Goal: Transaction & Acquisition: Book appointment/travel/reservation

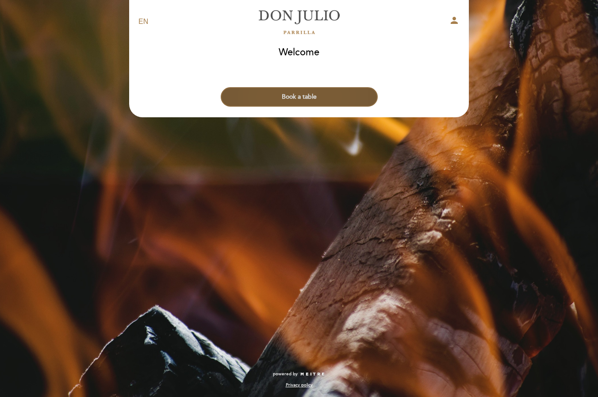
click at [301, 92] on button "Book a table" at bounding box center [299, 96] width 157 height 19
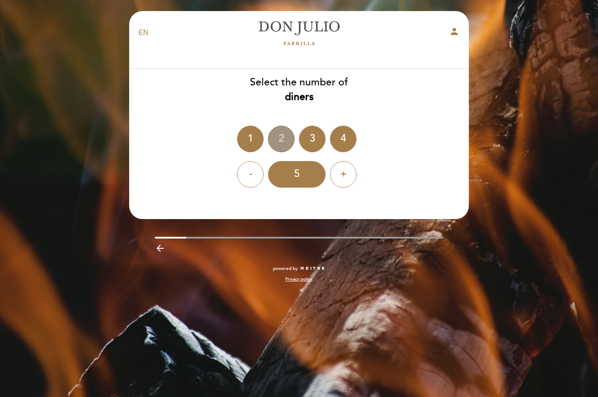
click at [276, 138] on div "2" at bounding box center [281, 139] width 27 height 27
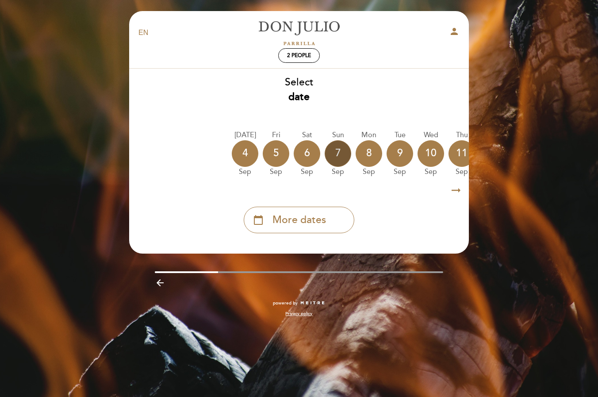
click at [341, 156] on div "7" at bounding box center [338, 153] width 27 height 27
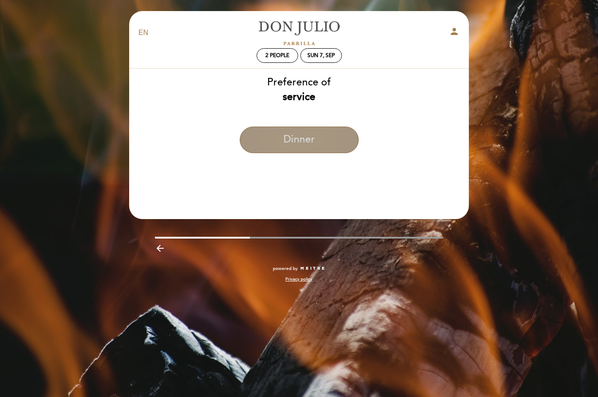
click at [310, 138] on button "Dinner" at bounding box center [299, 139] width 119 height 27
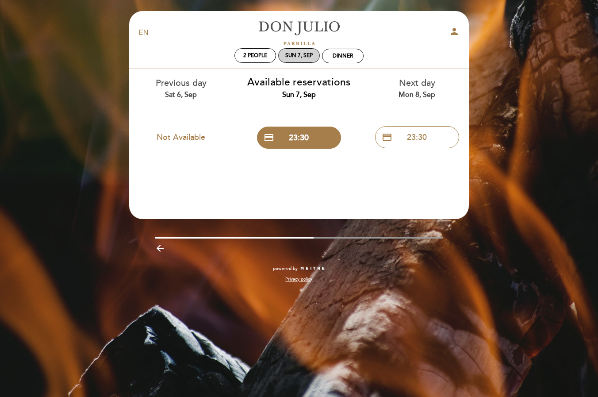
click at [298, 61] on div "Sun 7, Sep" at bounding box center [299, 55] width 42 height 15
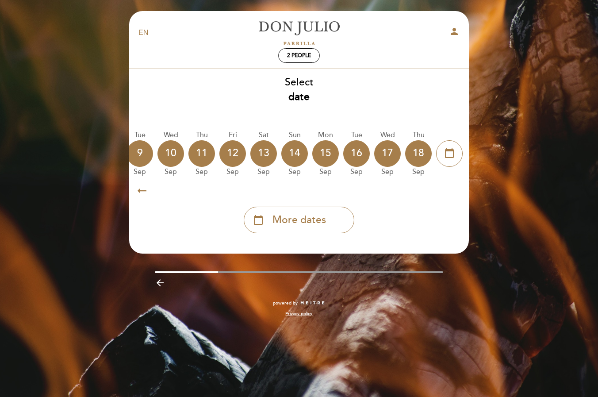
scroll to position [0, 260]
click at [453, 151] on icon "calendar_today" at bounding box center [449, 153] width 11 height 15
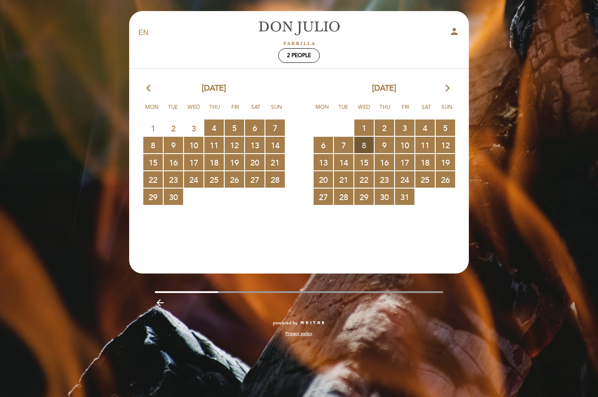
click at [367, 146] on span "8 RESERVATIONS AVAILABLE" at bounding box center [363, 145] width 19 height 16
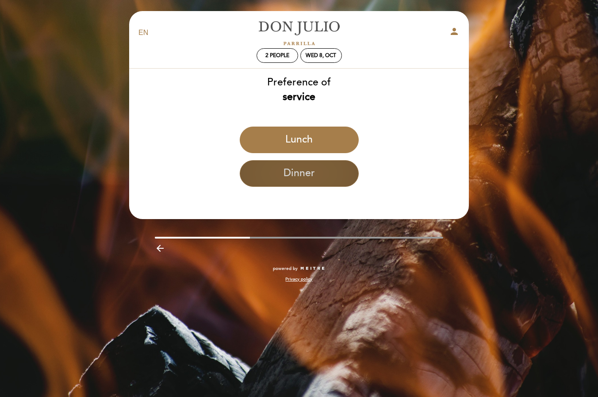
click at [313, 171] on button "Dinner" at bounding box center [299, 173] width 119 height 27
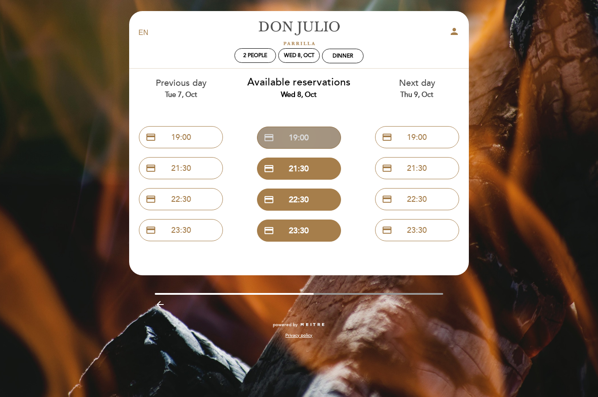
click at [304, 140] on button "credit_card 19:00" at bounding box center [299, 137] width 84 height 22
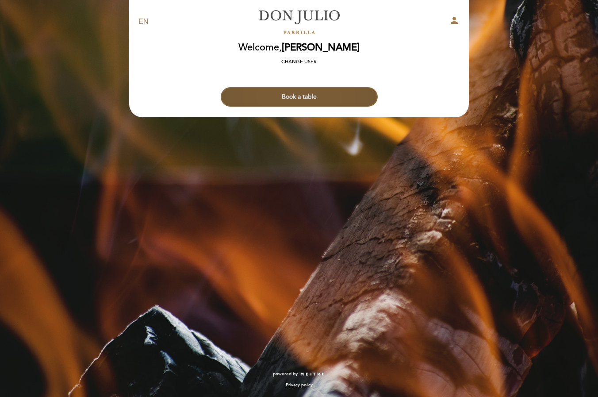
click at [337, 100] on button "Book a table" at bounding box center [299, 96] width 157 height 19
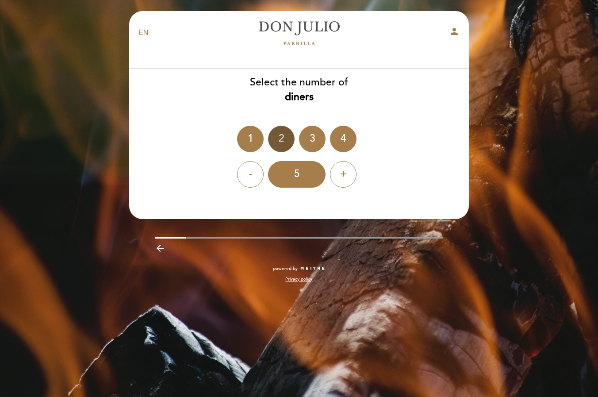
click at [279, 134] on div "2" at bounding box center [281, 139] width 27 height 27
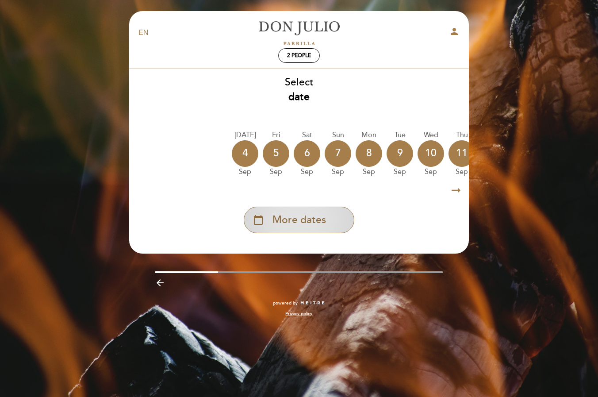
click at [335, 215] on div "calendar_today More dates" at bounding box center [299, 220] width 111 height 27
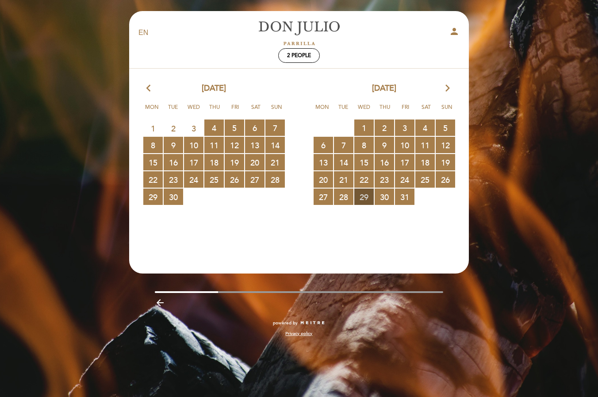
click at [367, 196] on span "29 RESERVATIONS AVAILABLE" at bounding box center [363, 196] width 19 height 16
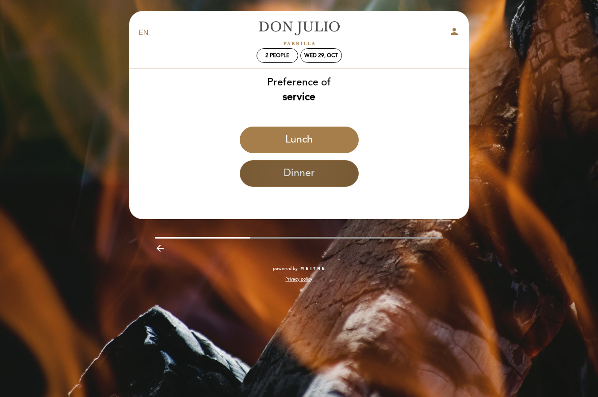
click at [291, 178] on button "Dinner" at bounding box center [299, 173] width 119 height 27
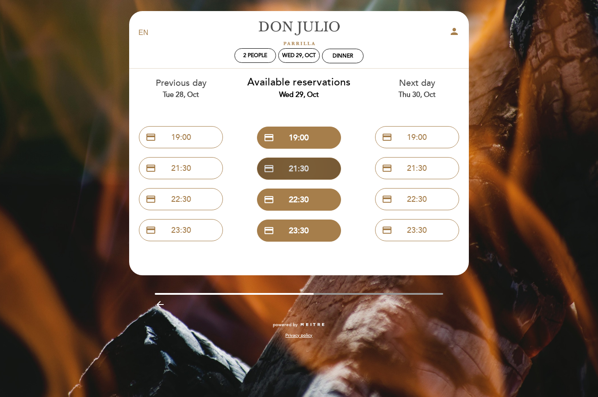
click at [313, 169] on button "credit_card 21:30" at bounding box center [299, 168] width 84 height 22
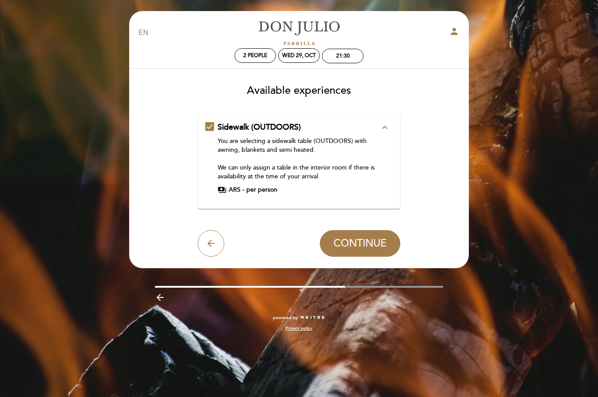
click at [380, 127] on icon "expand_less" at bounding box center [384, 127] width 11 height 11
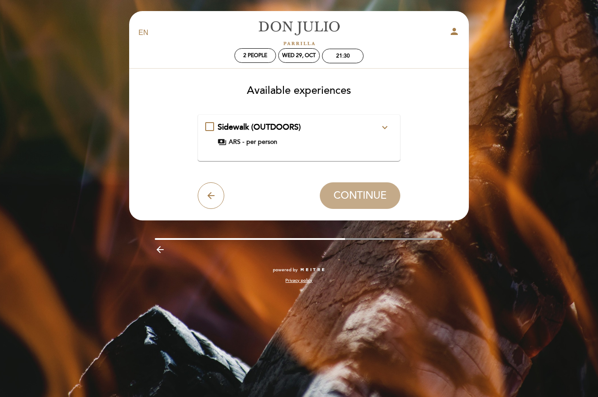
click at [380, 127] on icon "expand_more" at bounding box center [384, 127] width 11 height 11
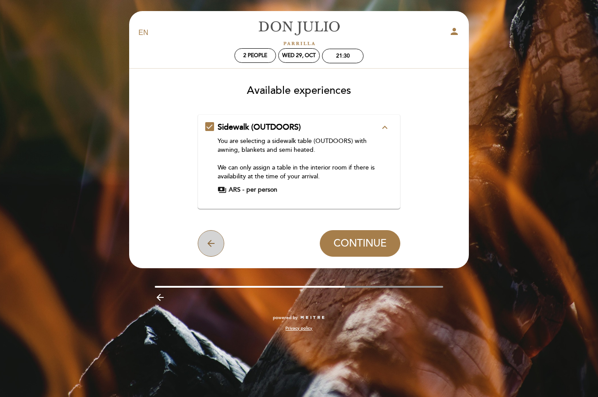
click at [218, 243] on button "arrow_back" at bounding box center [211, 243] width 27 height 27
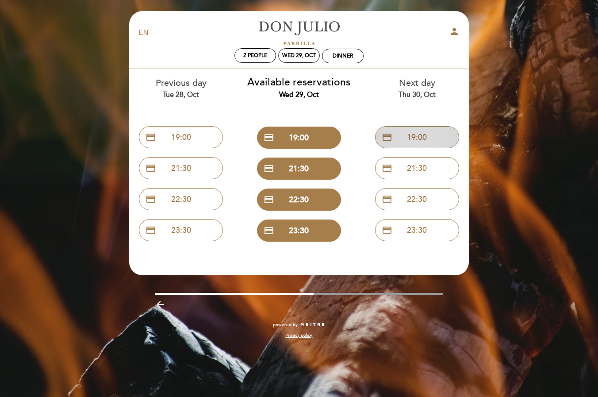
click at [423, 138] on button "credit_card 19:00" at bounding box center [417, 137] width 84 height 22
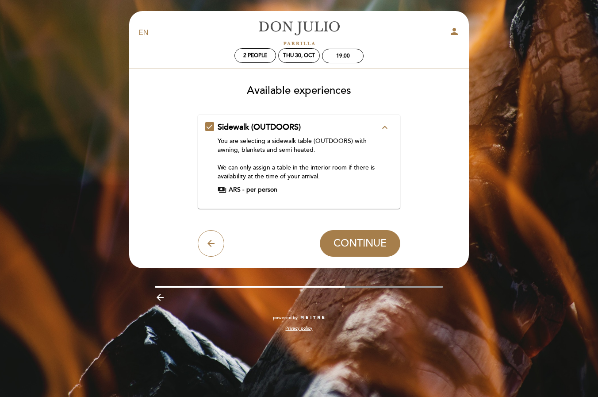
click at [381, 125] on icon "expand_less" at bounding box center [384, 127] width 11 height 11
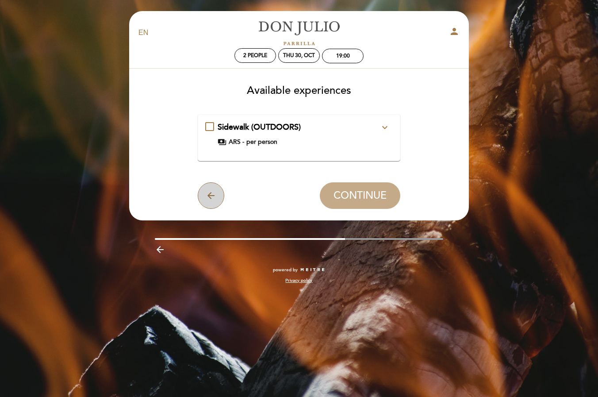
click at [218, 189] on button "arrow_back" at bounding box center [211, 195] width 27 height 27
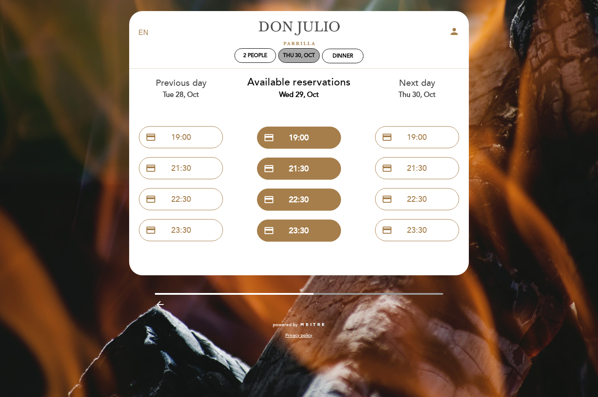
click at [301, 55] on div "Thu 30, Oct" at bounding box center [299, 55] width 32 height 7
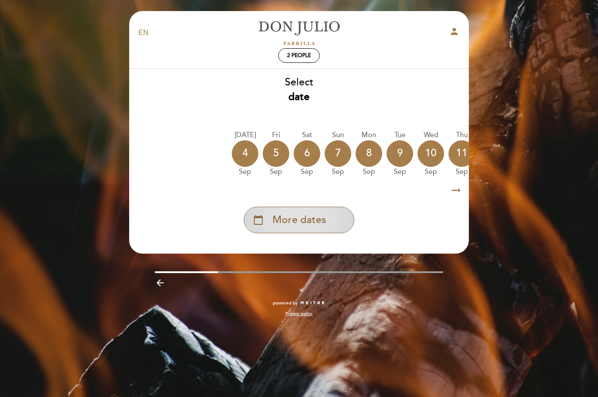
click at [322, 221] on span "More dates" at bounding box center [299, 220] width 54 height 15
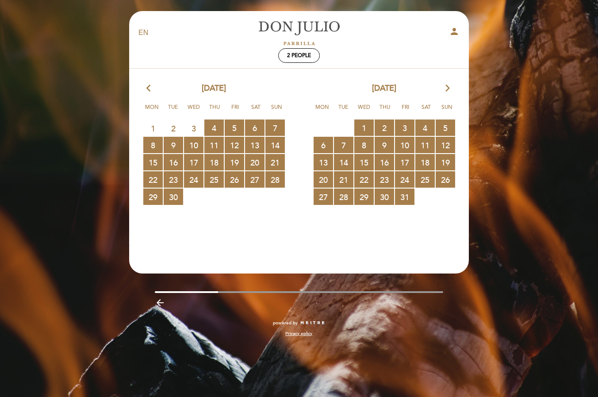
click at [450, 89] on icon "arrow_forward_ios" at bounding box center [448, 88] width 8 height 11
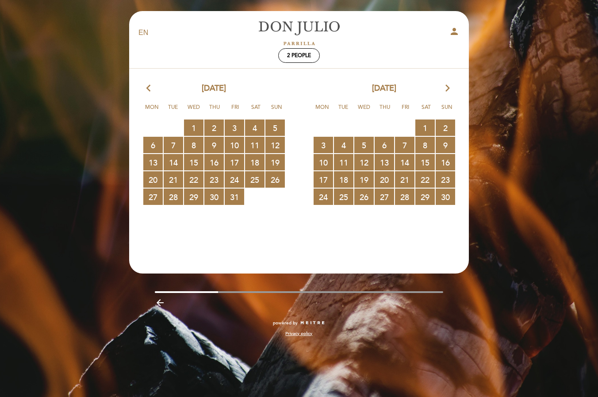
click at [450, 89] on icon "arrow_forward_ios" at bounding box center [448, 88] width 8 height 11
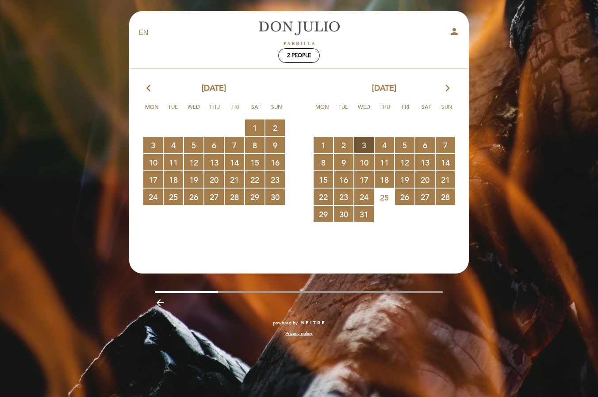
click at [363, 146] on span "3 RESERVATIONS AVAILABLE" at bounding box center [363, 145] width 19 height 16
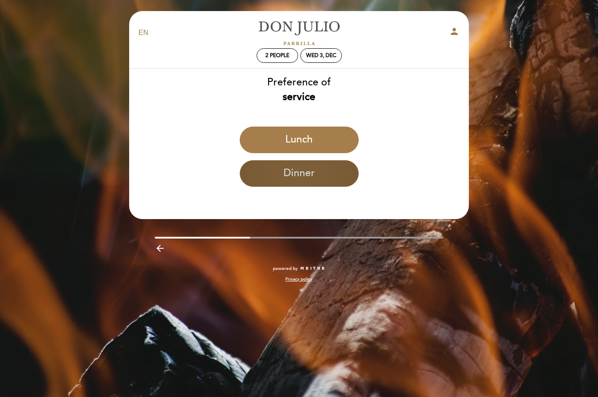
click at [294, 168] on button "Dinner" at bounding box center [299, 173] width 119 height 27
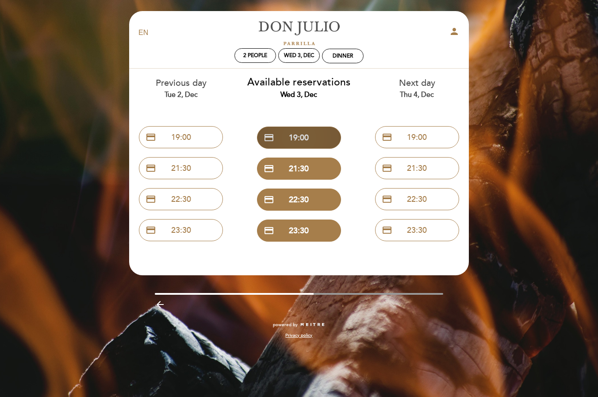
click at [298, 138] on button "credit_card 19:00" at bounding box center [299, 137] width 84 height 22
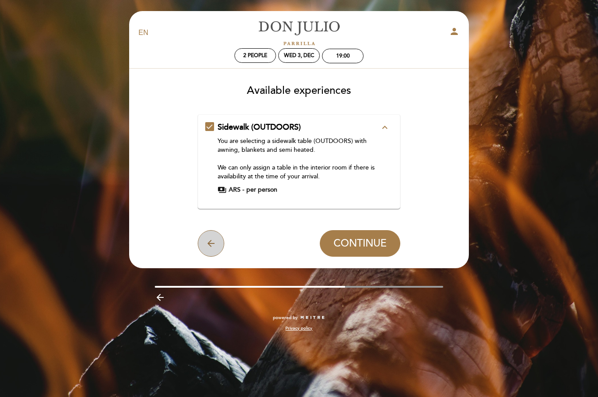
click at [212, 242] on icon "arrow_back" at bounding box center [211, 243] width 11 height 11
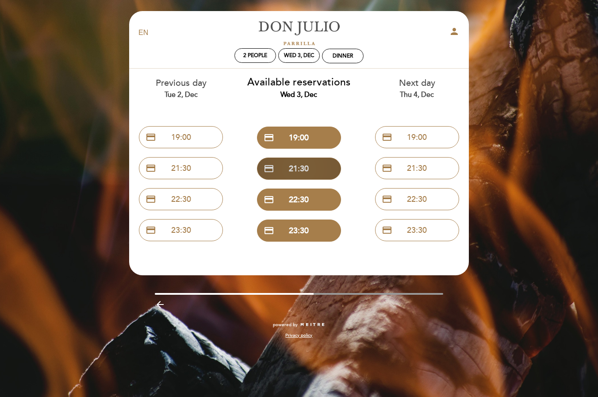
click at [302, 167] on button "credit_card 21:30" at bounding box center [299, 168] width 84 height 22
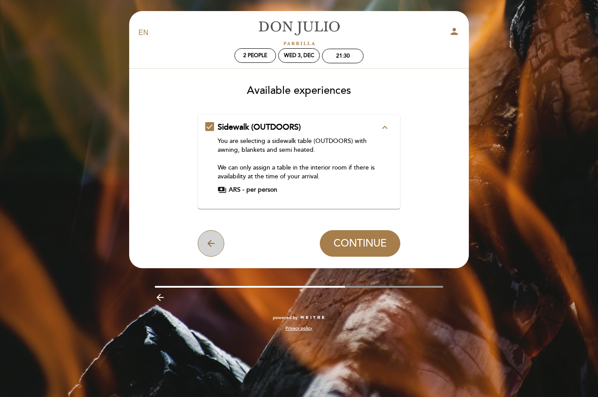
click at [209, 238] on icon "arrow_back" at bounding box center [211, 243] width 11 height 11
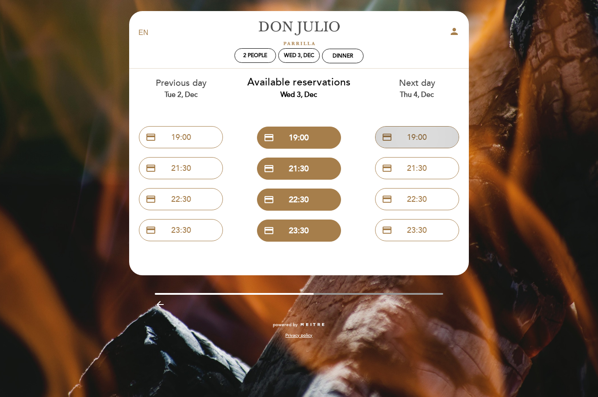
click at [388, 136] on span "credit_card" at bounding box center [387, 137] width 11 height 11
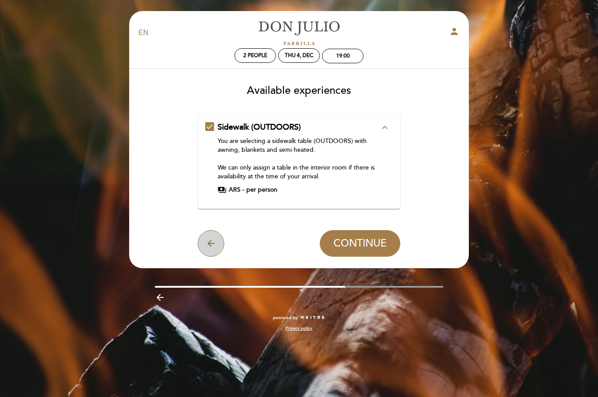
click at [208, 246] on icon "arrow_back" at bounding box center [211, 243] width 11 height 11
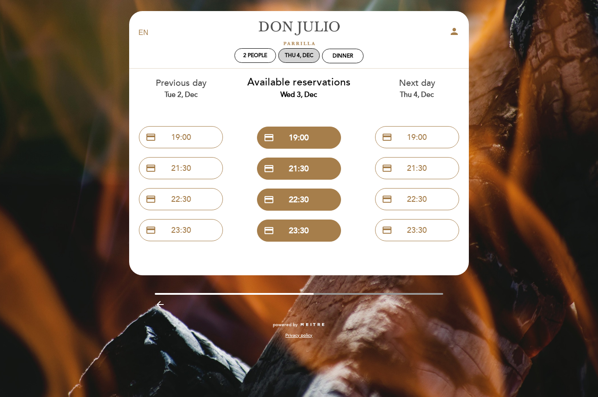
click at [296, 55] on div "Thu 4, Dec" at bounding box center [299, 55] width 28 height 7
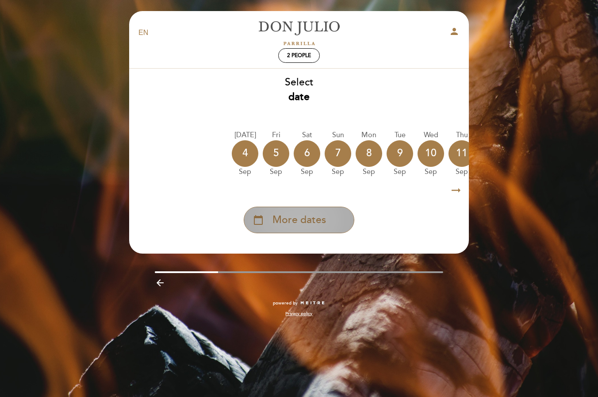
click at [306, 221] on span "More dates" at bounding box center [299, 220] width 54 height 15
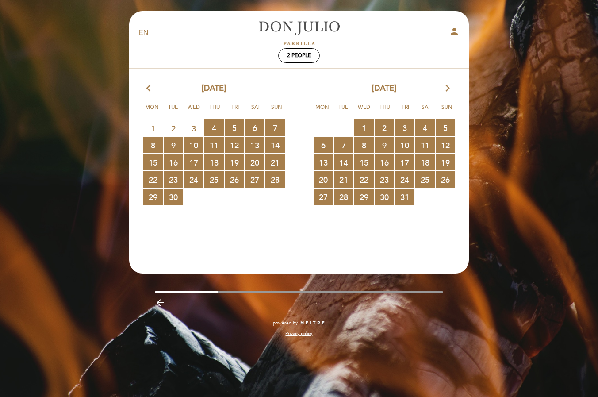
click at [445, 87] on icon "arrow_forward_ios" at bounding box center [448, 88] width 8 height 11
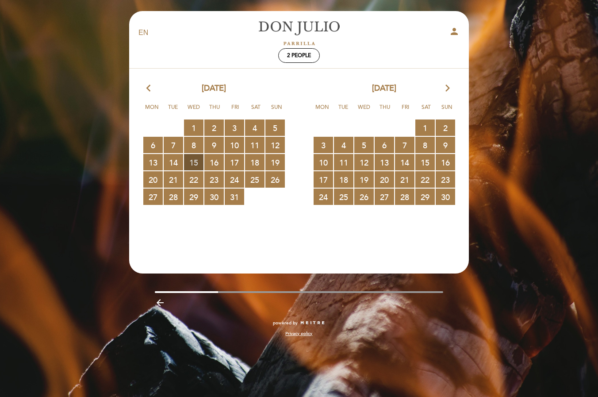
click at [196, 163] on span "15 RESERVATIONS AVAILABLE" at bounding box center [193, 162] width 19 height 16
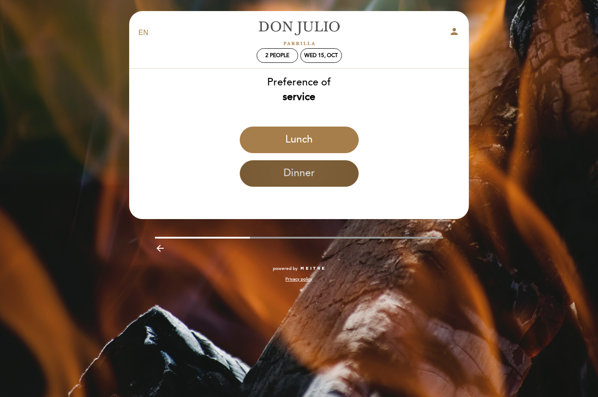
click at [308, 166] on button "Dinner" at bounding box center [299, 173] width 119 height 27
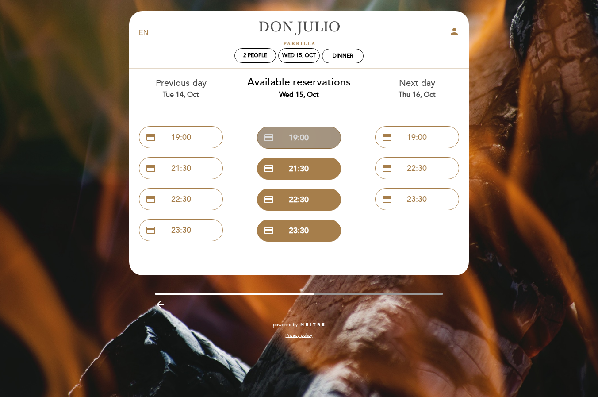
click at [314, 141] on button "credit_card 19:00" at bounding box center [299, 137] width 84 height 22
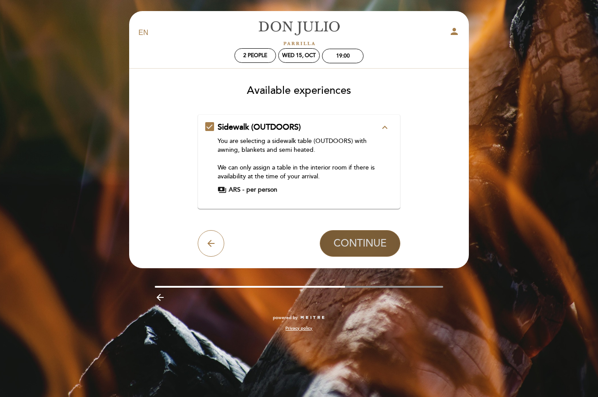
click at [350, 246] on span "CONTINUE" at bounding box center [359, 243] width 53 height 12
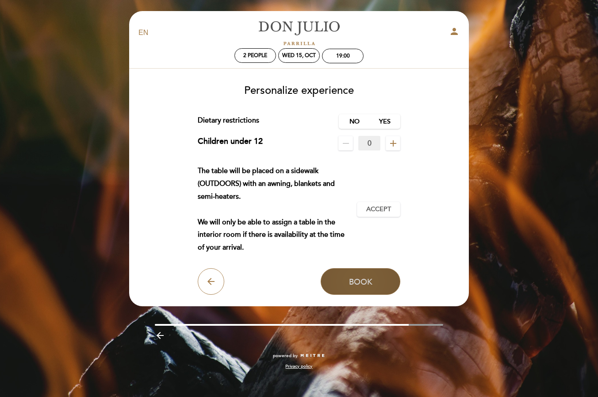
click at [346, 279] on button "Book" at bounding box center [361, 281] width 80 height 27
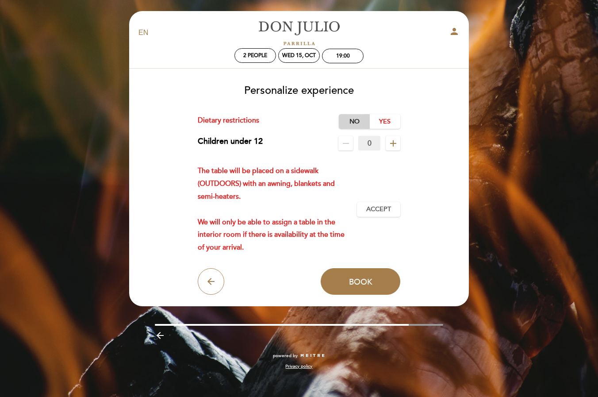
click at [354, 122] on label "No" at bounding box center [354, 121] width 31 height 15
click at [373, 207] on span "Accept" at bounding box center [378, 209] width 25 height 9
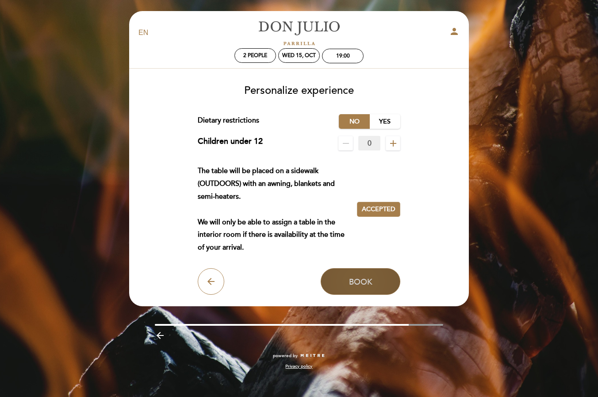
click at [364, 271] on button "Book" at bounding box center [361, 281] width 80 height 27
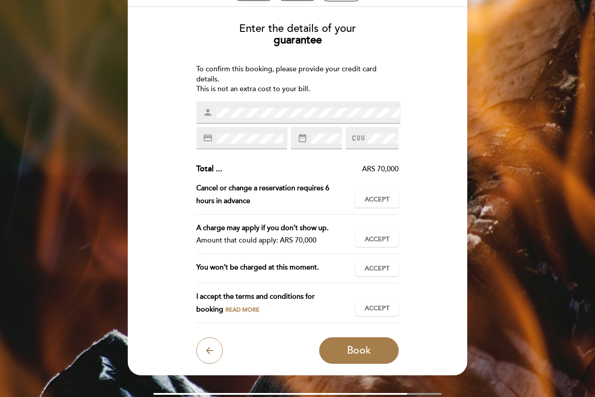
scroll to position [63, 0]
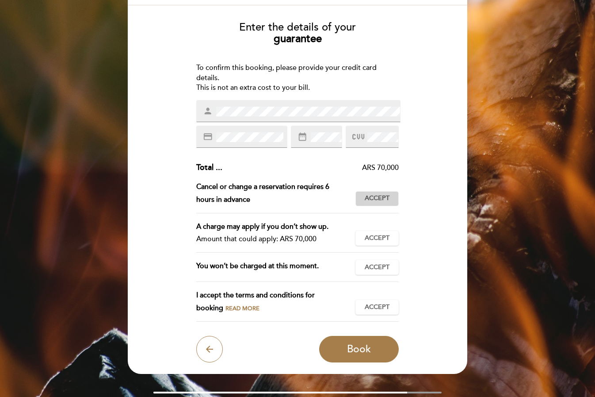
click at [362, 200] on button "Accept Accepted" at bounding box center [377, 198] width 43 height 15
click at [374, 244] on div "A charge may apply if you don’t show up. Amount that could apply: ARS 70,000 Ac…" at bounding box center [297, 236] width 203 height 33
click at [377, 236] on span "Accept" at bounding box center [377, 238] width 25 height 9
click at [378, 263] on span "Accept" at bounding box center [377, 267] width 25 height 9
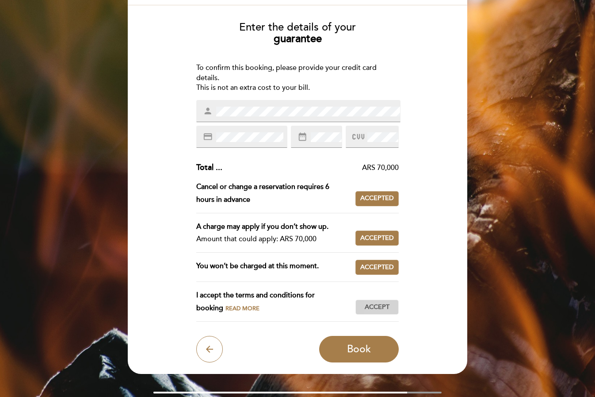
click at [382, 299] on button "Accept Accepted" at bounding box center [377, 306] width 43 height 15
click at [351, 349] on span "Book" at bounding box center [359, 349] width 24 height 12
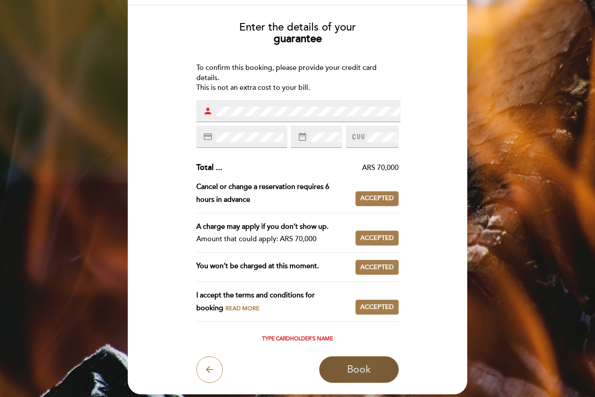
click at [350, 368] on span "Book" at bounding box center [359, 369] width 24 height 12
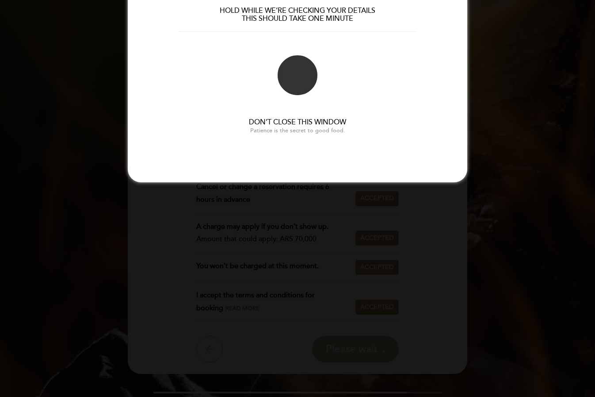
scroll to position [0, 0]
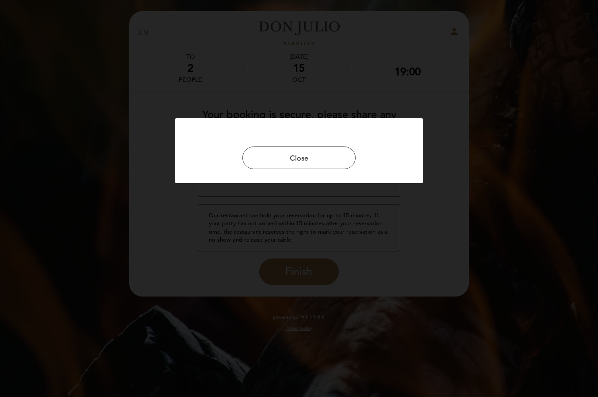
click at [306, 268] on div "Close" at bounding box center [299, 198] width 598 height 397
click at [290, 163] on button "Close" at bounding box center [298, 157] width 113 height 23
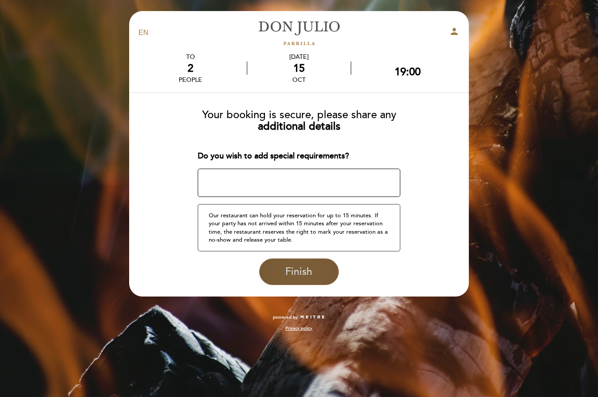
click at [295, 271] on span "Finish" at bounding box center [298, 271] width 27 height 12
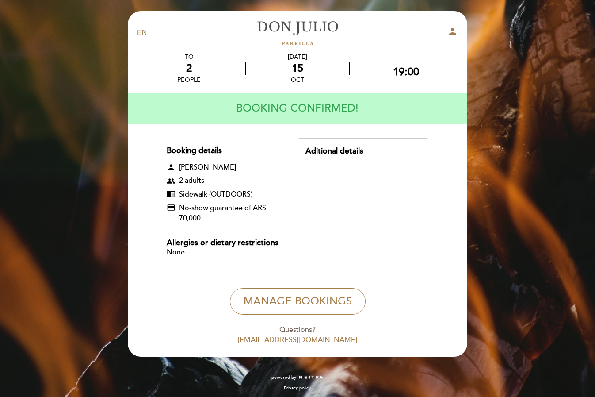
click at [511, 52] on div "EN ES PT [PERSON_NAME] person TO 2 people [DATE] 19:00" at bounding box center [297, 200] width 595 height 400
